Goal: Task Accomplishment & Management: Manage account settings

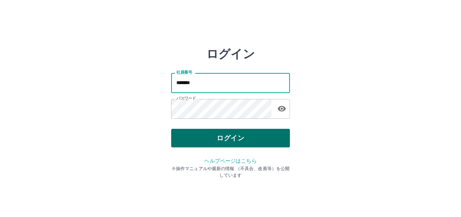
drag, startPoint x: 194, startPoint y: 126, endPoint x: 190, endPoint y: 132, distance: 7.6
click at [191, 130] on div "ログイン 社員番号 ******* 社員番号 パスワード パスワード ログイン ヘルプページはこちら ※操作マニュアルや最新の情報 （不具合、改善等）を公開し…" at bounding box center [230, 106] width 119 height 119
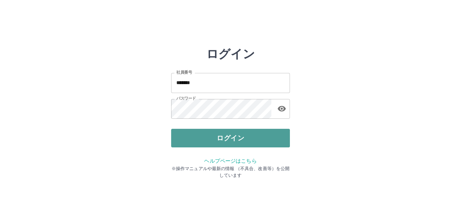
click at [186, 138] on button "ログイン" at bounding box center [230, 138] width 119 height 19
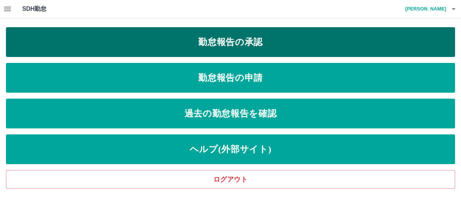
click at [283, 48] on link "勤怠報告の承認" at bounding box center [230, 42] width 449 height 30
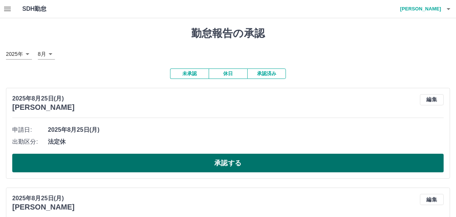
click at [225, 160] on button "承認する" at bounding box center [228, 162] width 432 height 19
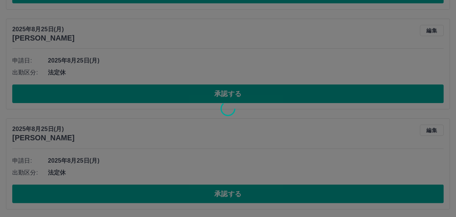
scroll to position [69, 0]
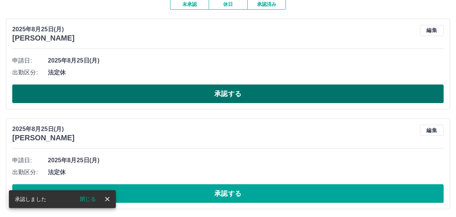
click at [227, 91] on button "承認する" at bounding box center [228, 93] width 432 height 19
click at [247, 89] on button "承認する" at bounding box center [228, 93] width 432 height 19
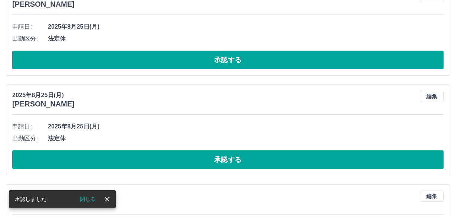
scroll to position [3, 0]
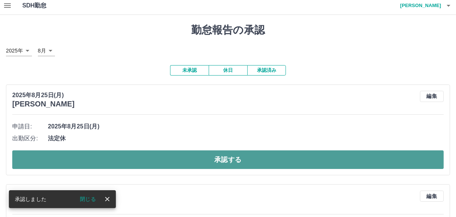
click at [196, 159] on button "承認する" at bounding box center [228, 159] width 432 height 19
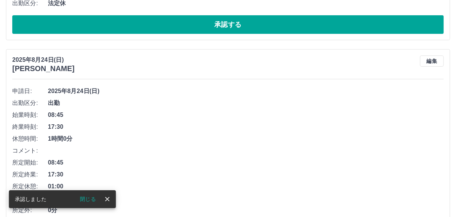
scroll to position [39, 0]
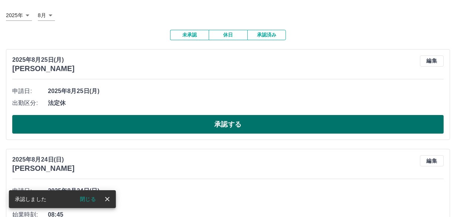
click at [175, 129] on button "承認する" at bounding box center [228, 124] width 432 height 19
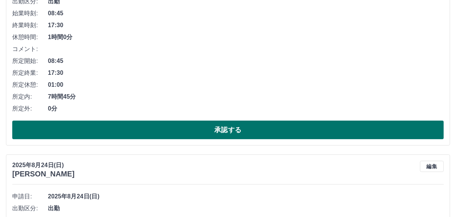
click at [169, 133] on button "承認する" at bounding box center [228, 129] width 432 height 19
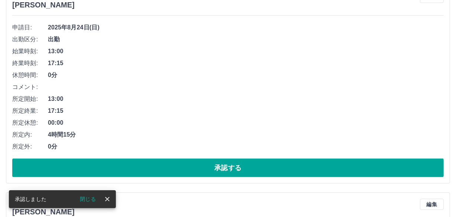
scroll to position [103, 0]
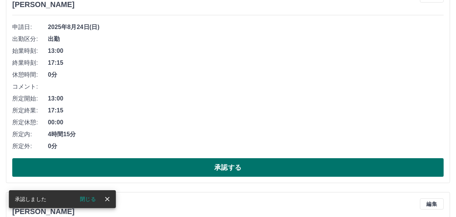
click at [157, 167] on button "承認する" at bounding box center [228, 167] width 432 height 19
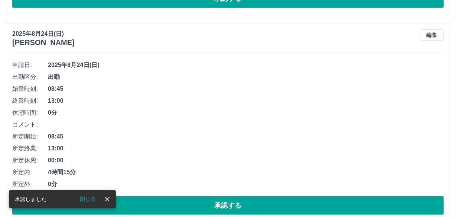
scroll to position [65, 0]
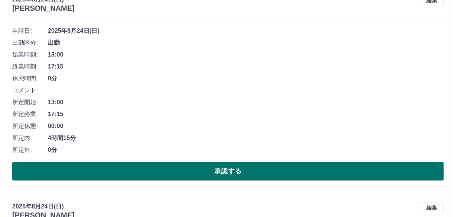
click at [171, 164] on button "承認する" at bounding box center [228, 171] width 432 height 19
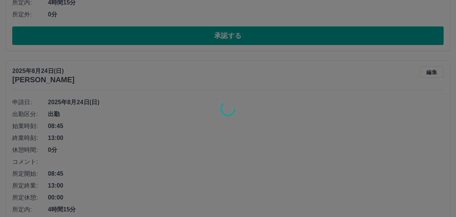
scroll to position [267, 0]
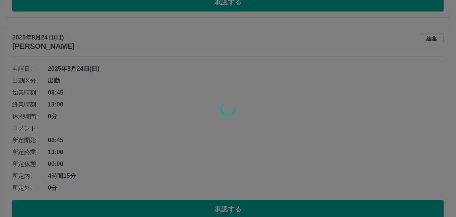
click at [159, 201] on div at bounding box center [228, 108] width 456 height 217
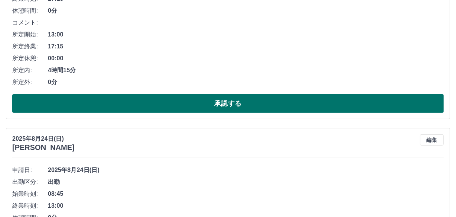
click at [174, 100] on button "承認する" at bounding box center [228, 103] width 432 height 19
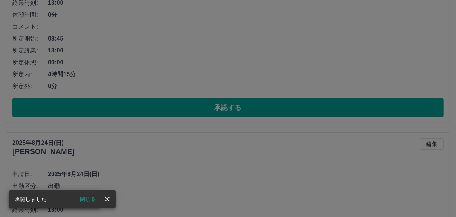
scroll to position [163, 0]
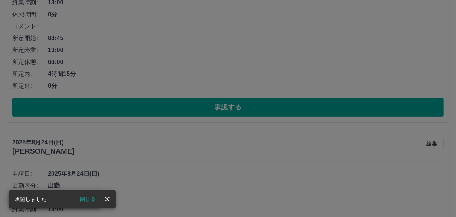
click at [157, 103] on div "承認権限がありません" at bounding box center [228, 108] width 456 height 217
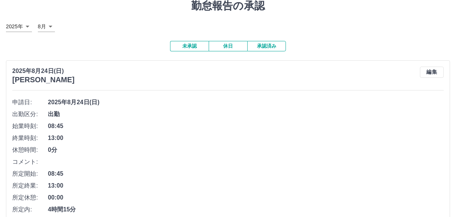
scroll to position [197, 0]
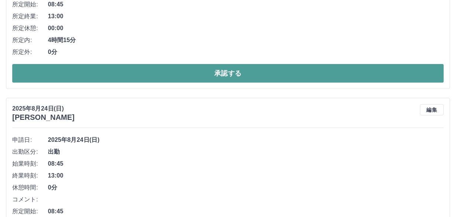
click at [218, 77] on button "承認する" at bounding box center [228, 73] width 432 height 19
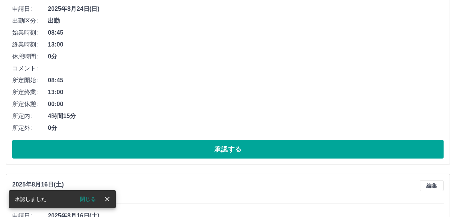
scroll to position [125, 0]
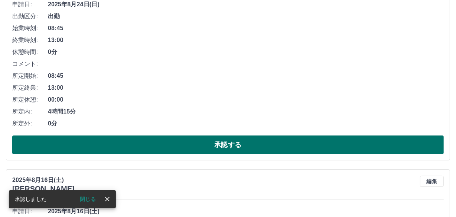
click at [188, 145] on button "承認する" at bounding box center [228, 144] width 432 height 19
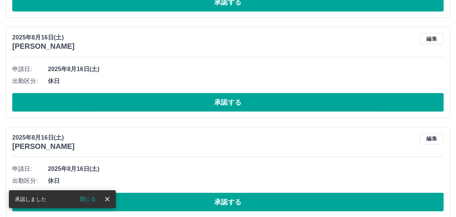
scroll to position [54, 0]
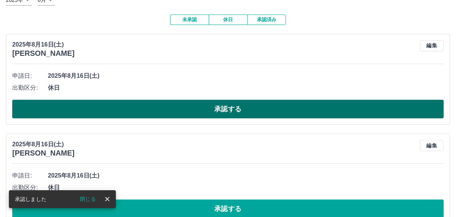
click at [159, 107] on button "承認する" at bounding box center [228, 109] width 432 height 19
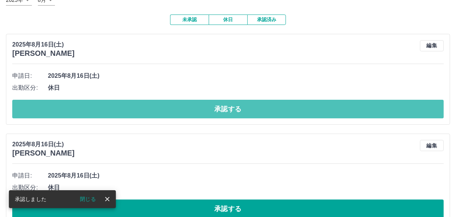
click at [159, 107] on button "承認する" at bounding box center [228, 109] width 432 height 19
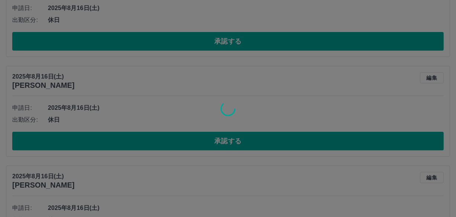
scroll to position [22, 0]
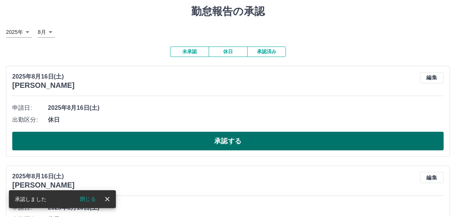
click at [153, 143] on button "承認する" at bounding box center [228, 140] width 432 height 19
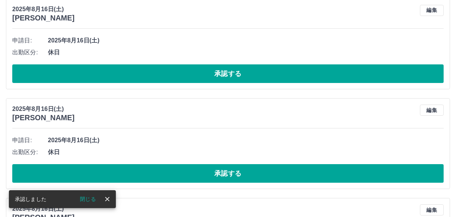
scroll to position [0, 0]
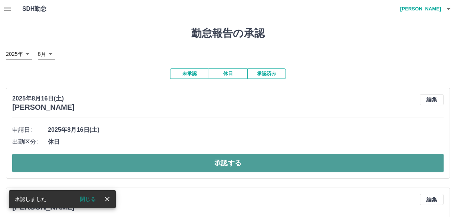
click at [159, 164] on button "承認する" at bounding box center [228, 162] width 432 height 19
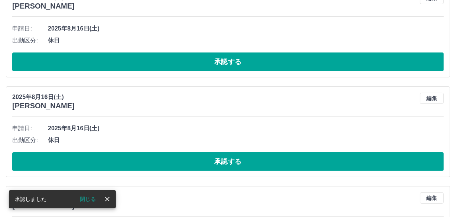
scroll to position [1, 0]
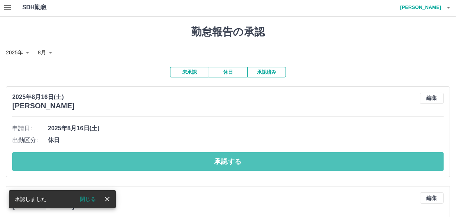
click at [159, 164] on button "承認する" at bounding box center [228, 161] width 432 height 19
click at [168, 162] on button "承認する" at bounding box center [228, 161] width 432 height 19
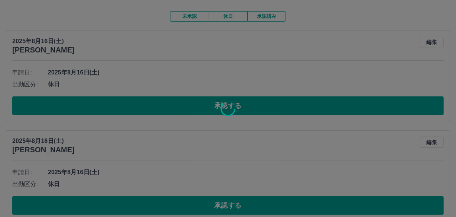
scroll to position [69, 0]
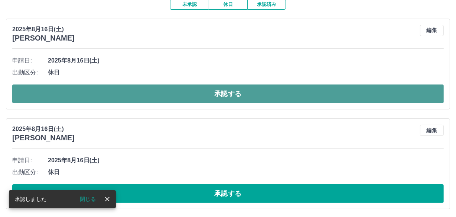
click at [96, 99] on button "承認する" at bounding box center [228, 93] width 432 height 19
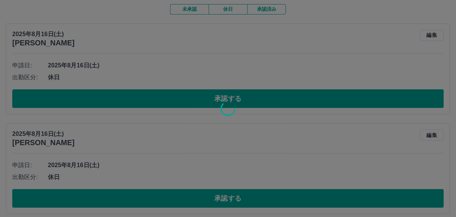
scroll to position [103, 0]
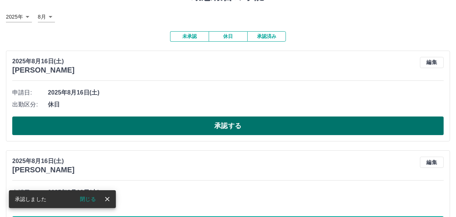
click at [178, 120] on button "承認する" at bounding box center [228, 125] width 432 height 19
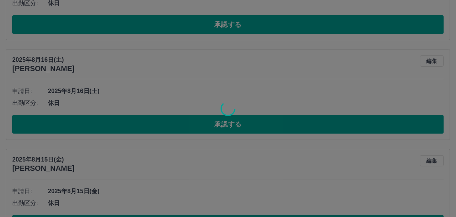
scroll to position [39, 0]
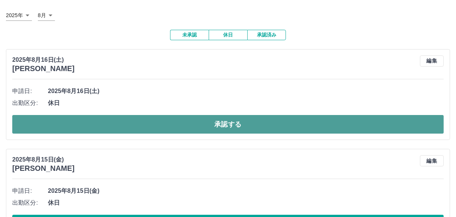
click at [180, 130] on button "承認する" at bounding box center [228, 124] width 432 height 19
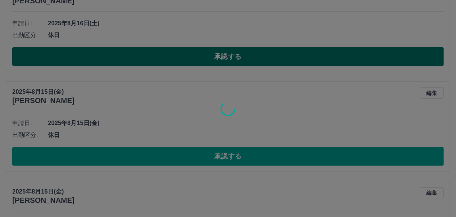
scroll to position [7, 0]
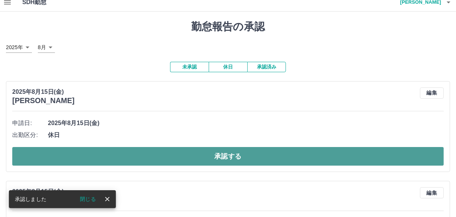
click at [180, 161] on button "承認する" at bounding box center [228, 156] width 432 height 19
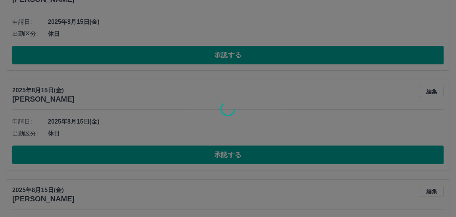
scroll to position [8, 0]
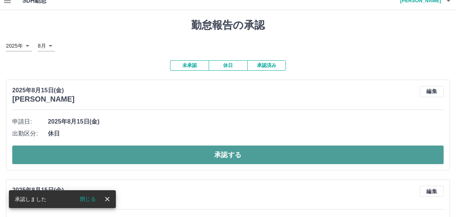
click at [202, 152] on button "承認する" at bounding box center [228, 154] width 432 height 19
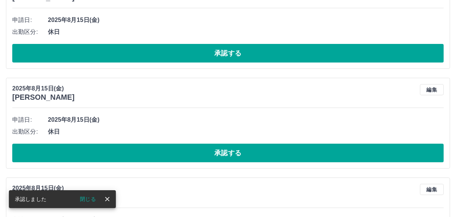
scroll to position [10, 0]
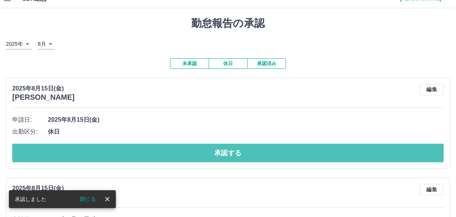
click at [201, 152] on button "承認する" at bounding box center [228, 152] width 432 height 19
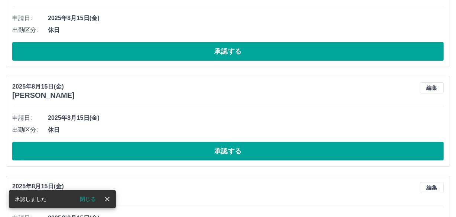
scroll to position [12, 0]
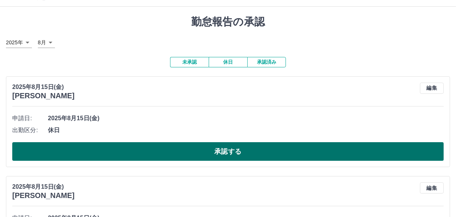
click at [197, 144] on button "承認する" at bounding box center [228, 151] width 432 height 19
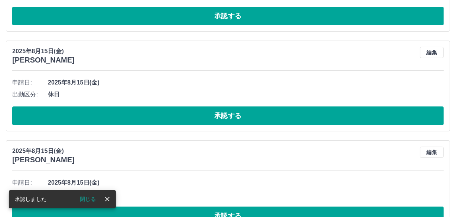
scroll to position [47, 0]
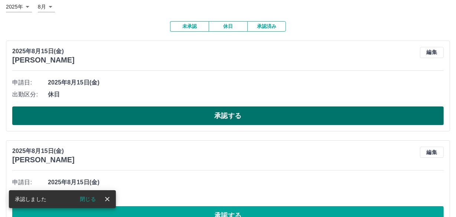
click at [204, 116] on button "承認する" at bounding box center [228, 115] width 432 height 19
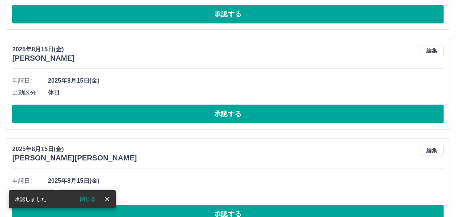
scroll to position [49, 0]
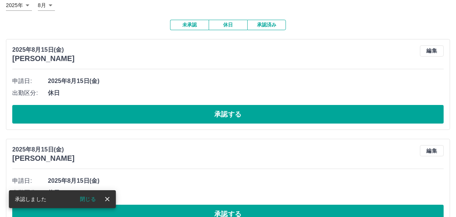
click at [202, 118] on button "承認する" at bounding box center [228, 114] width 432 height 19
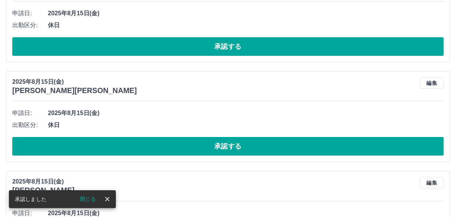
scroll to position [17, 0]
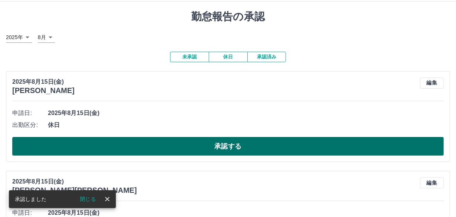
click at [192, 149] on button "承認する" at bounding box center [228, 146] width 432 height 19
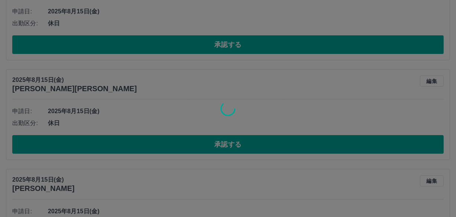
scroll to position [19, 0]
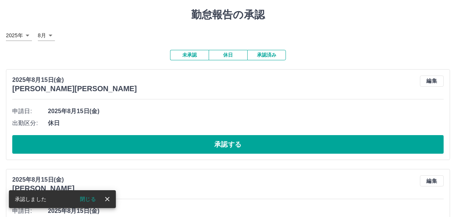
click at [192, 150] on button "承認する" at bounding box center [228, 144] width 432 height 19
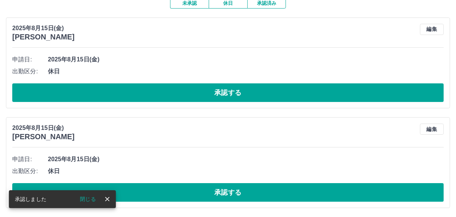
scroll to position [20, 0]
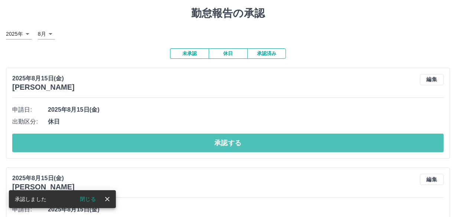
click at [183, 150] on button "承認する" at bounding box center [228, 142] width 432 height 19
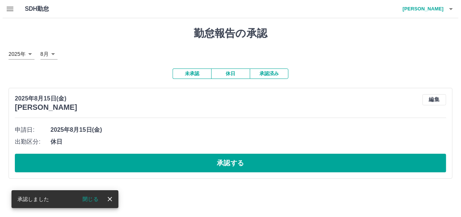
scroll to position [0, 0]
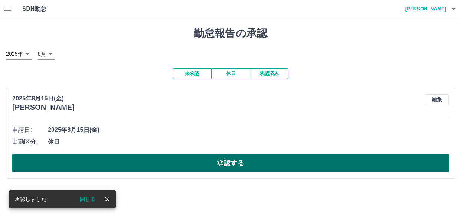
click at [182, 167] on button "承認する" at bounding box center [230, 162] width 437 height 19
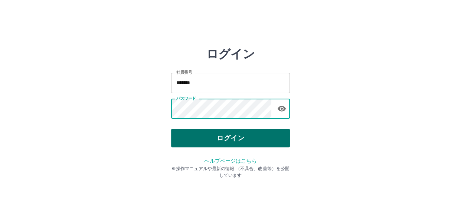
drag, startPoint x: 0, startPoint y: 0, endPoint x: 185, endPoint y: 144, distance: 234.2
click at [185, 144] on button "ログイン" at bounding box center [230, 138] width 119 height 19
